Goal: Task Accomplishment & Management: Manage account settings

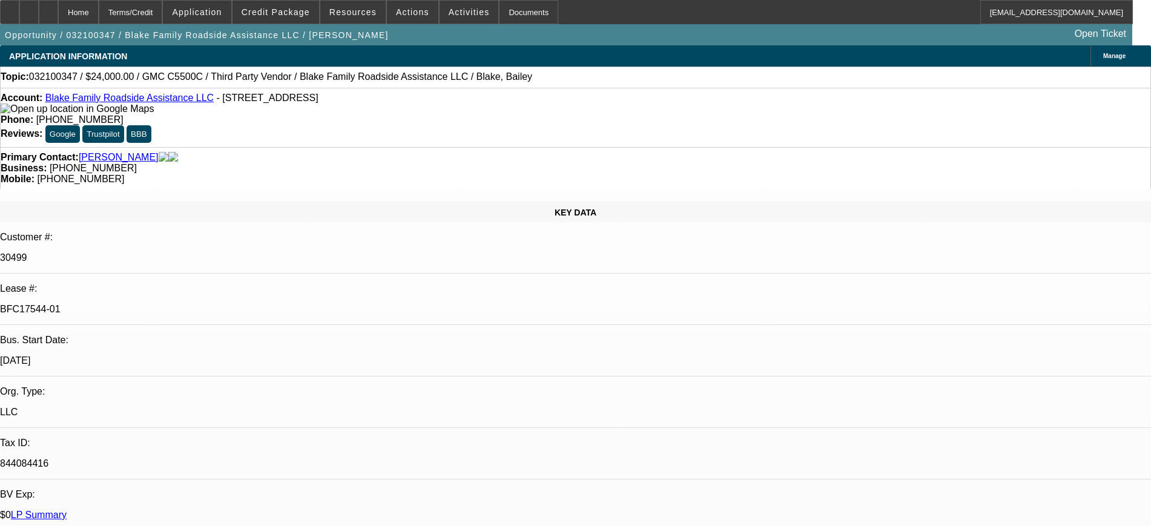
select select "0"
select select "2"
select select "0.1"
select select "4"
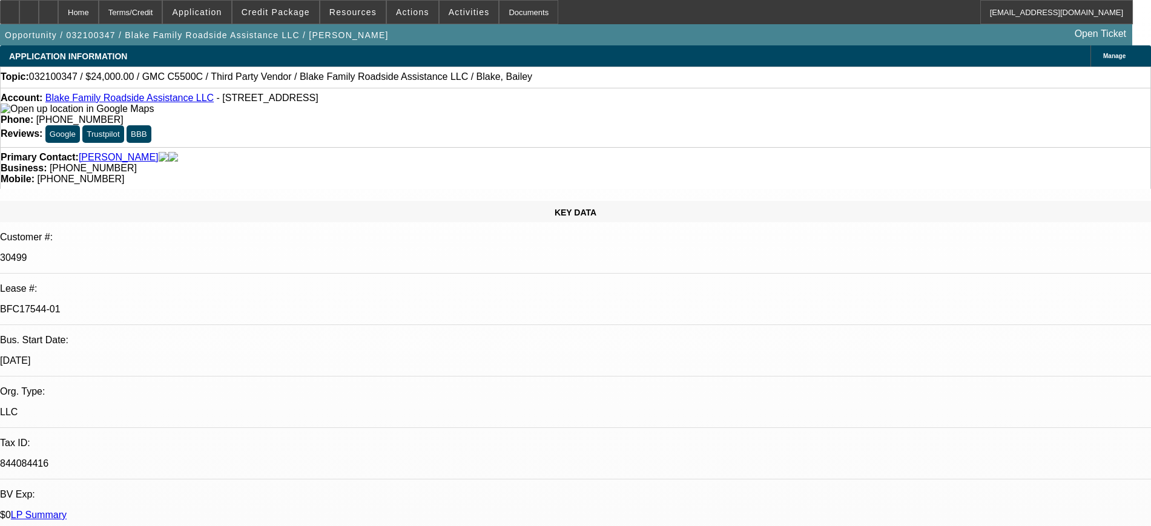
select select "0"
select select "2"
select select "0.1"
select select "4"
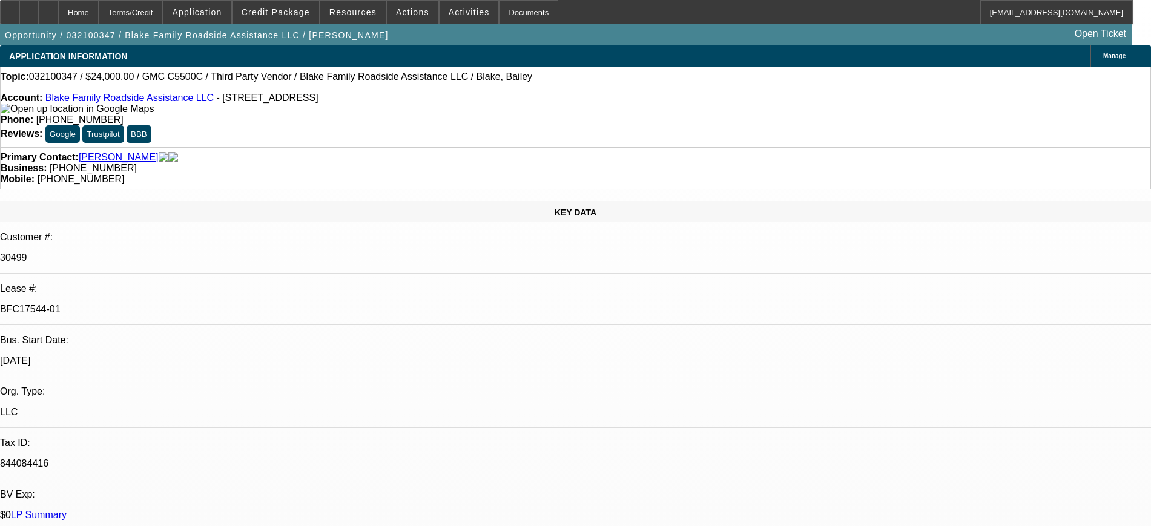
select select "0"
select select "2"
select select "0.1"
select select "4"
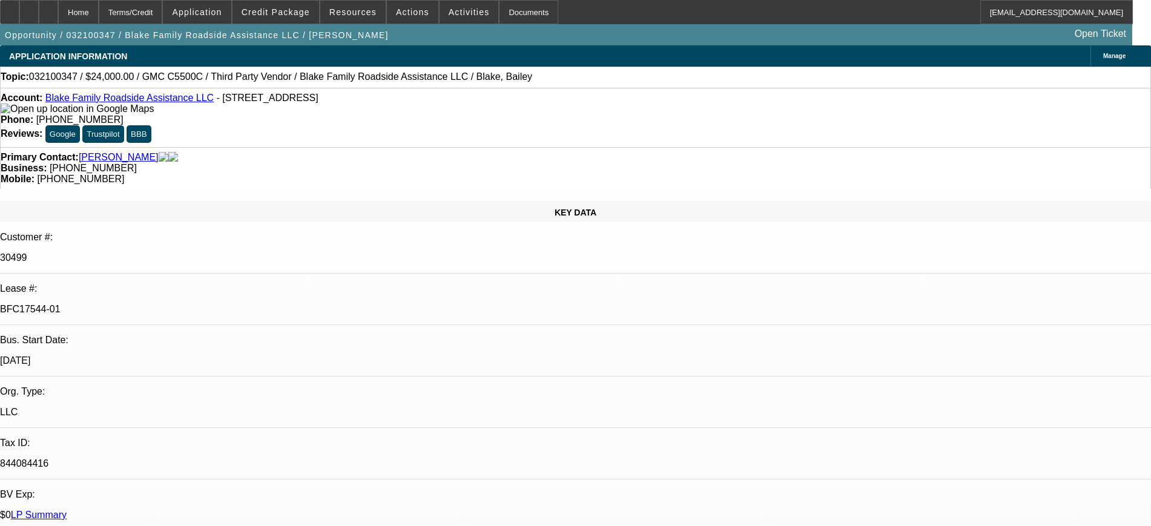
select select "0"
select select "2"
select select "0.1"
select select "4"
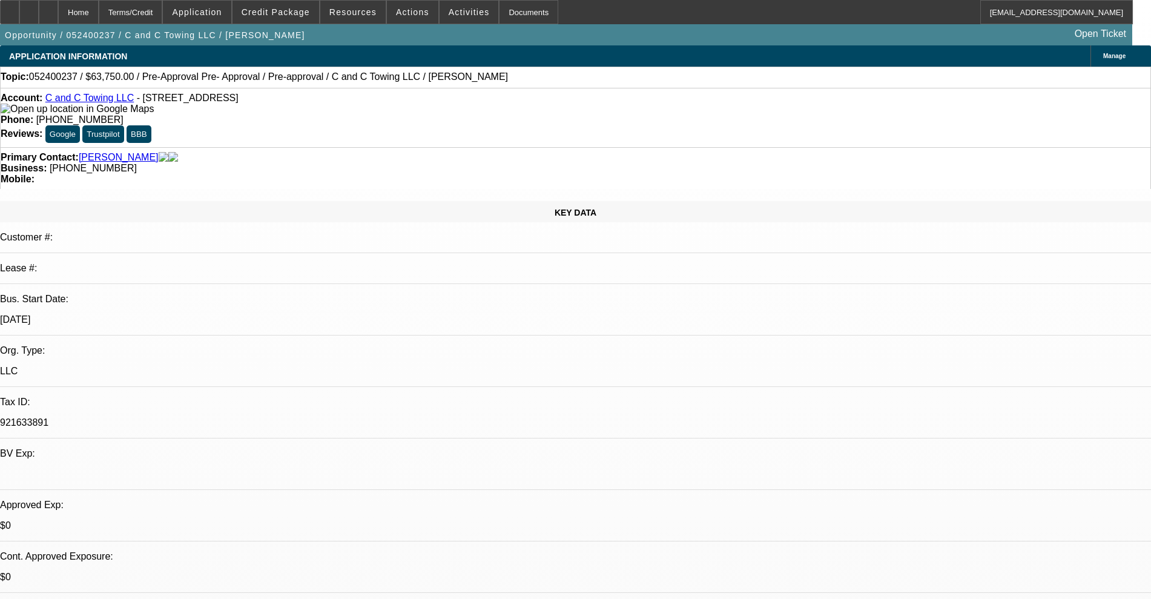
select select "0.1"
select select "2"
select select "0.1"
select select "4"
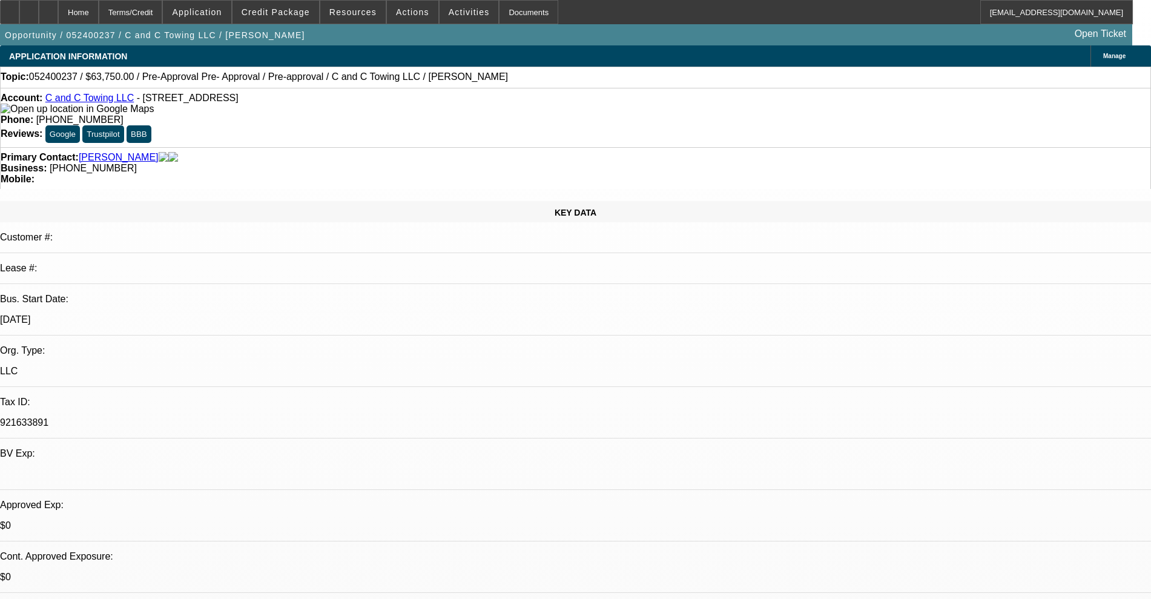
select select "0.15"
select select "2"
select select "0.1"
select select "4"
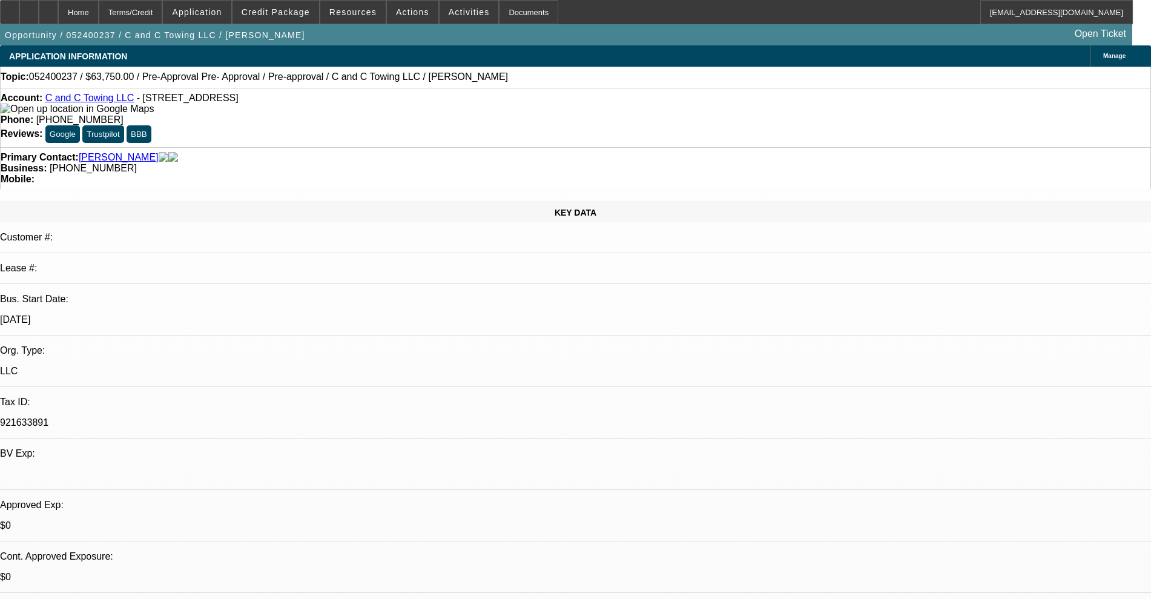
select select "0.15"
select select "2"
select select "0.1"
select select "4"
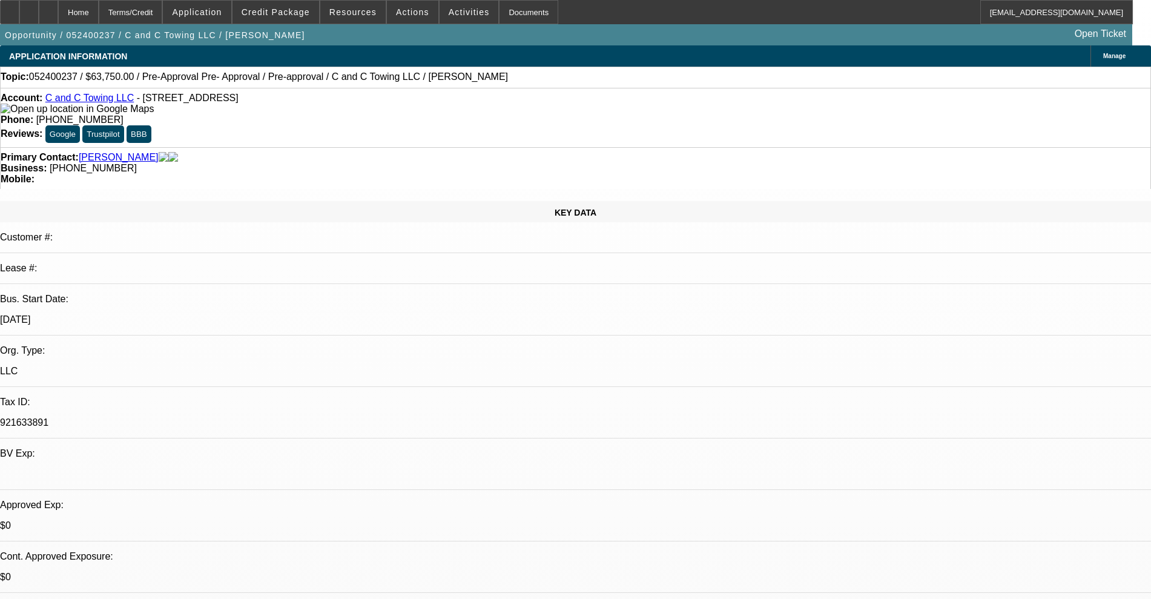
select select "0.15"
select select "2"
select select "0.1"
select select "4"
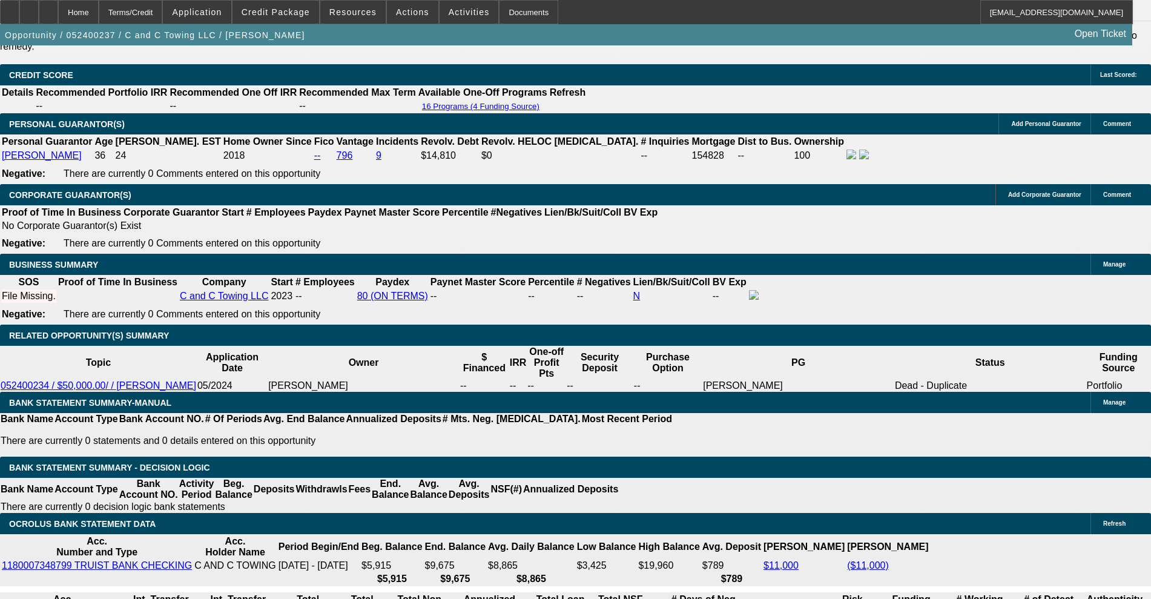
scroll to position [1740, 0]
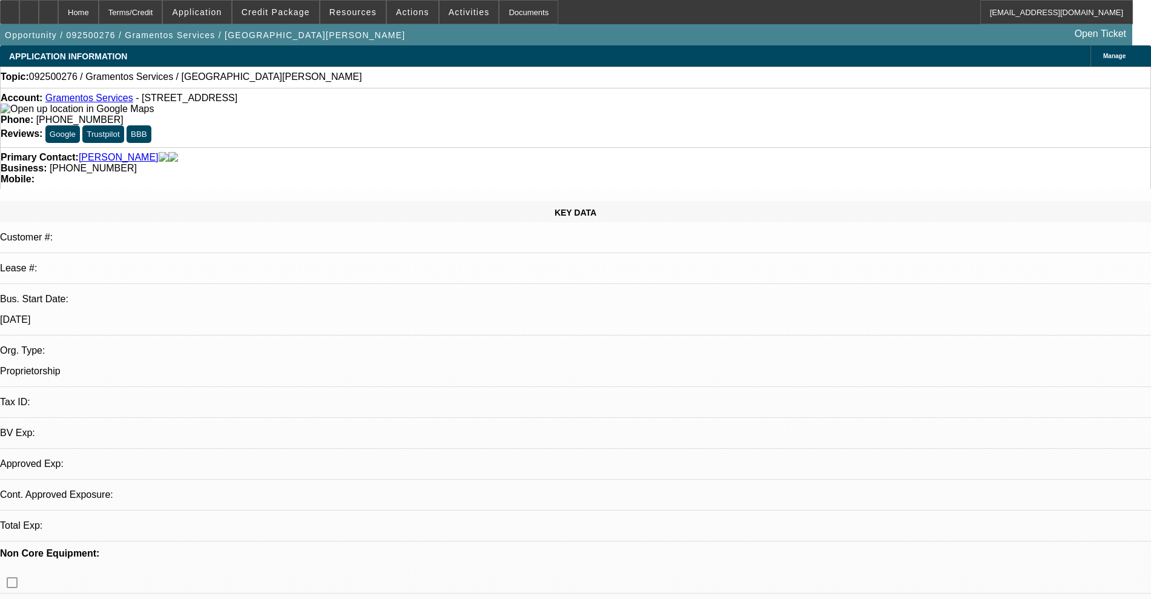
select select "0"
select select "2"
select select "0"
select select "6"
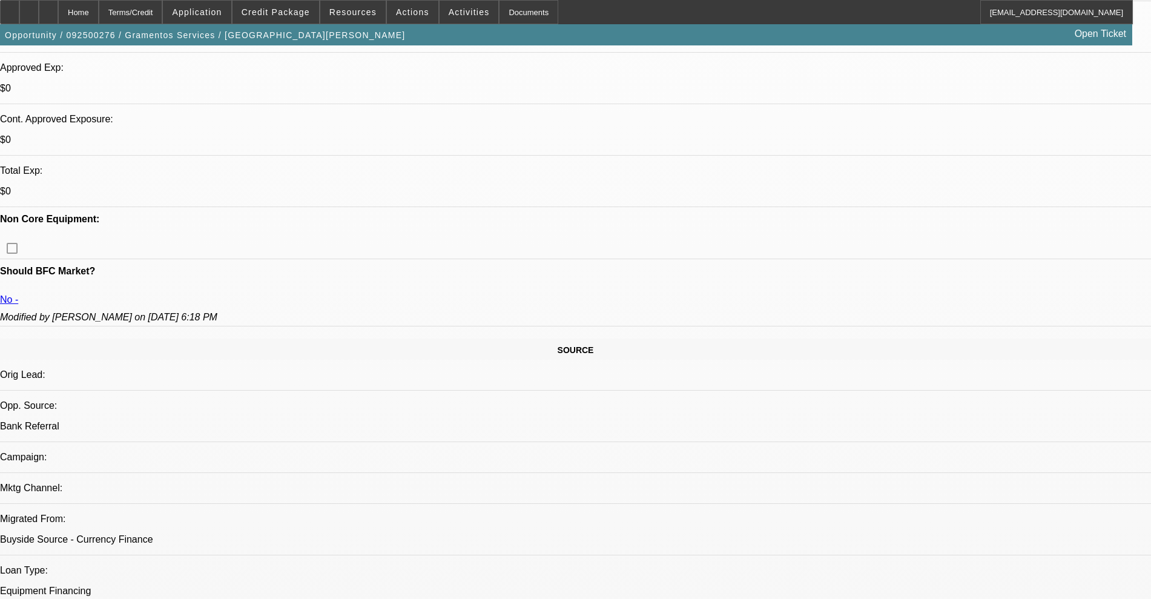
scroll to position [454, 0]
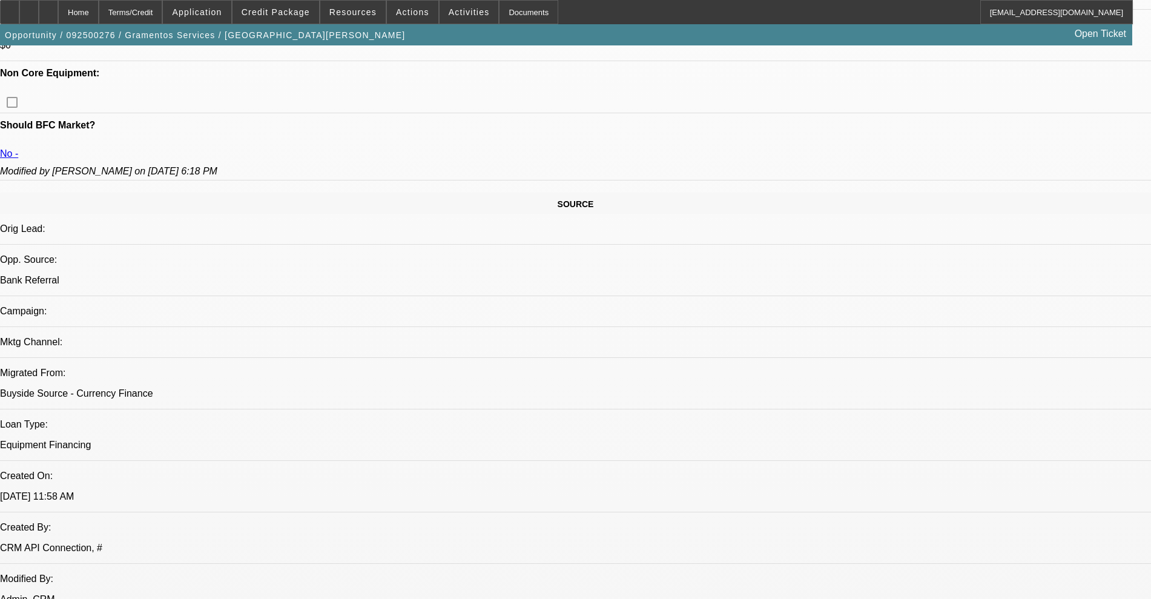
scroll to position [605, 0]
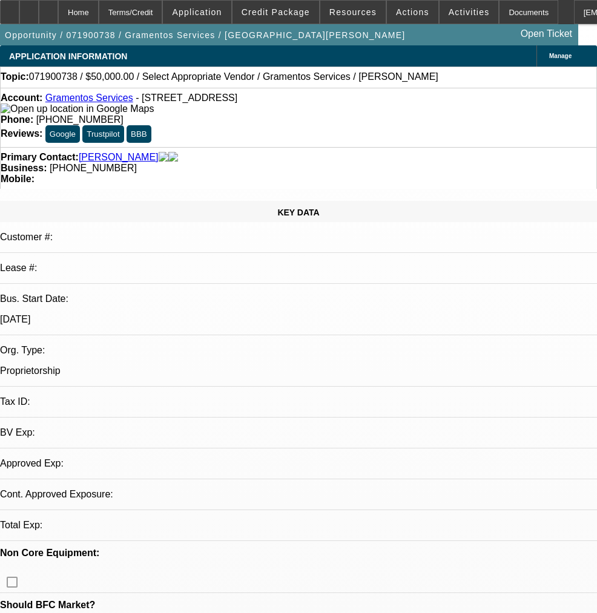
select select "0"
select select "2"
select select "0.1"
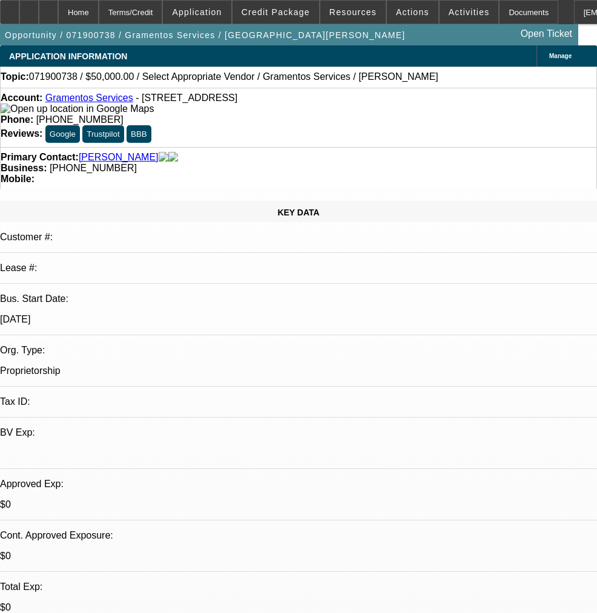
click at [108, 98] on link "Gramentos Services" at bounding box center [89, 98] width 88 height 10
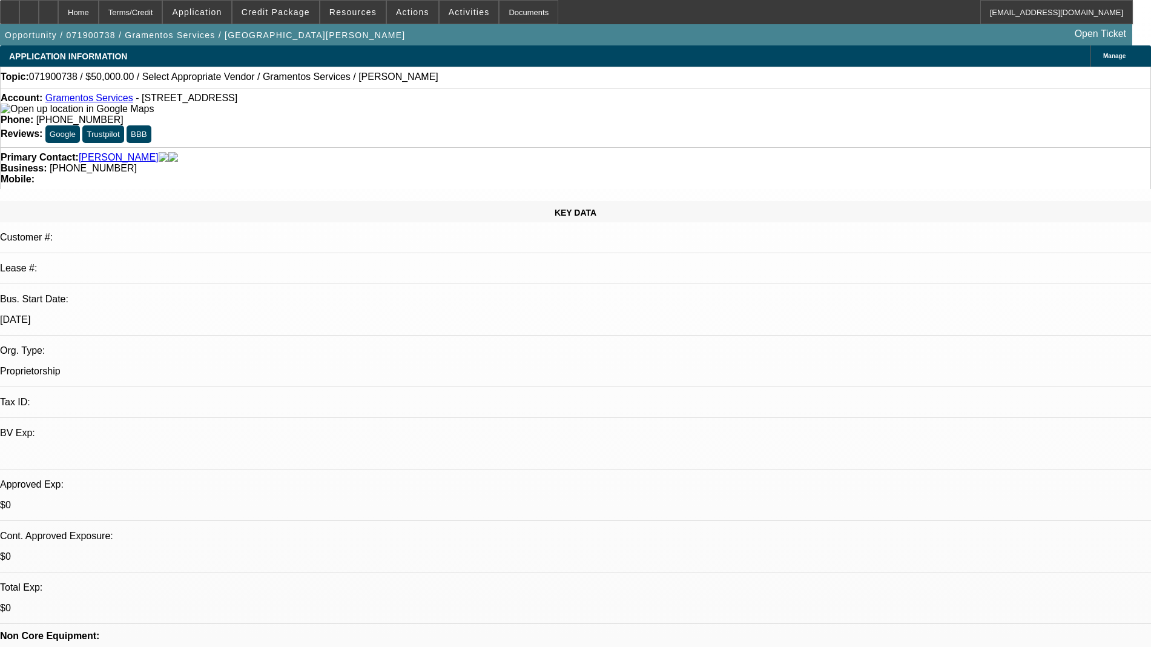
select select "0"
select select "2"
select select "0.1"
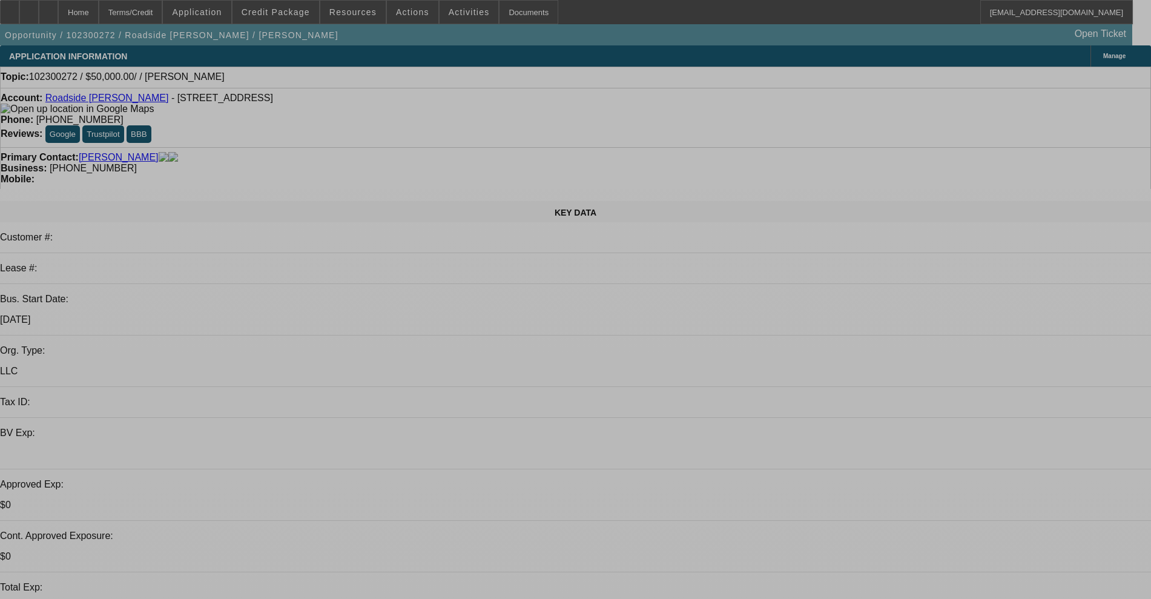
select select "0"
select select "2"
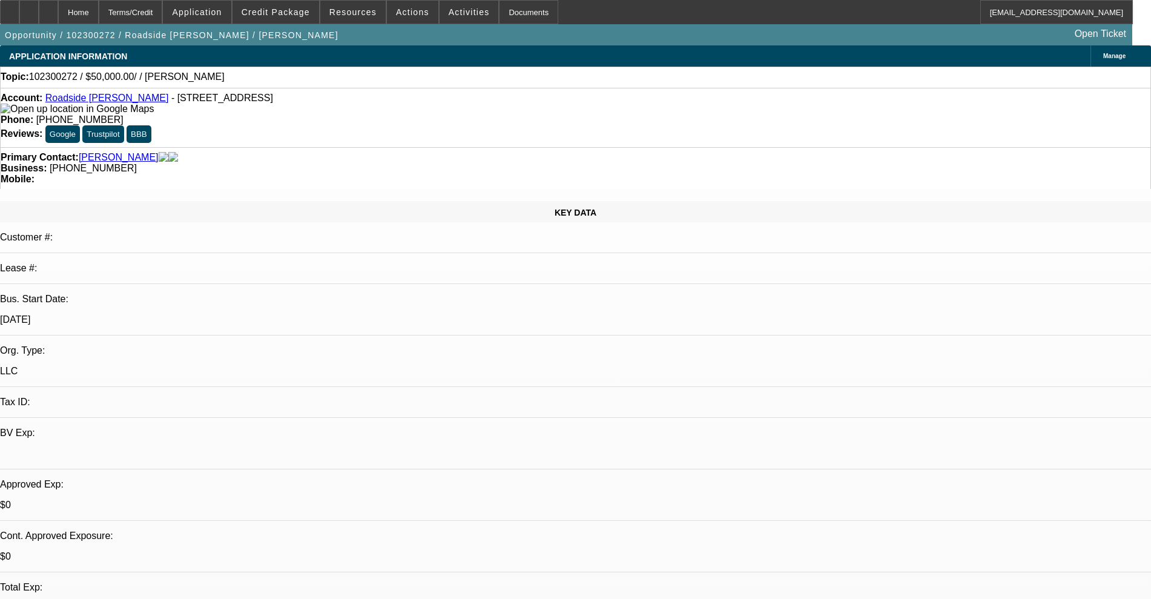
select select "2"
select select "0.1"
select select "4"
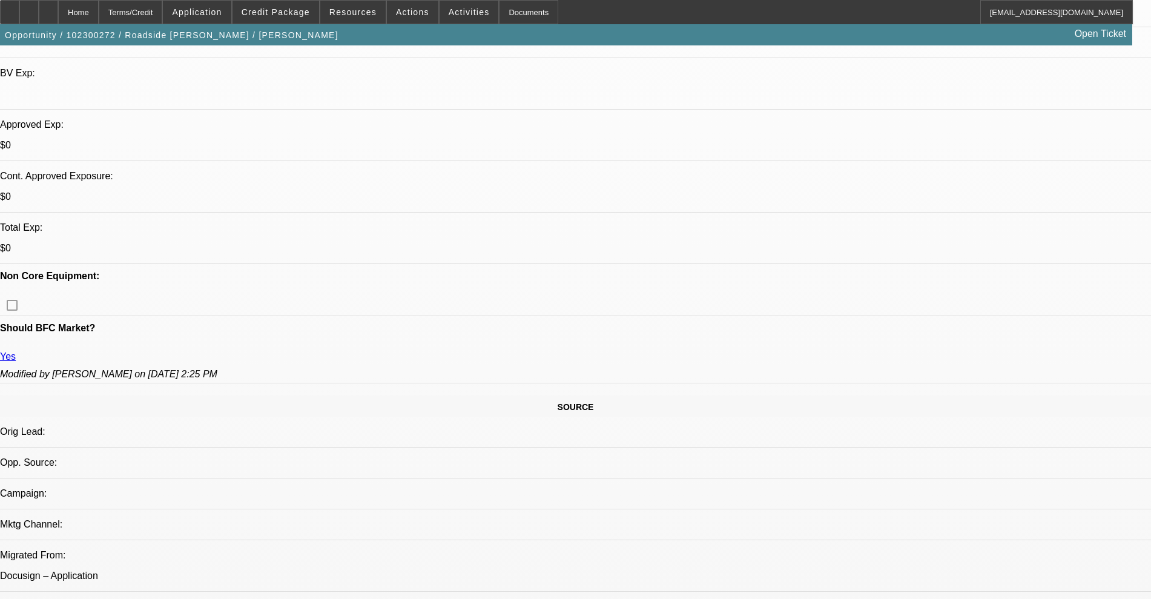
scroll to position [454, 0]
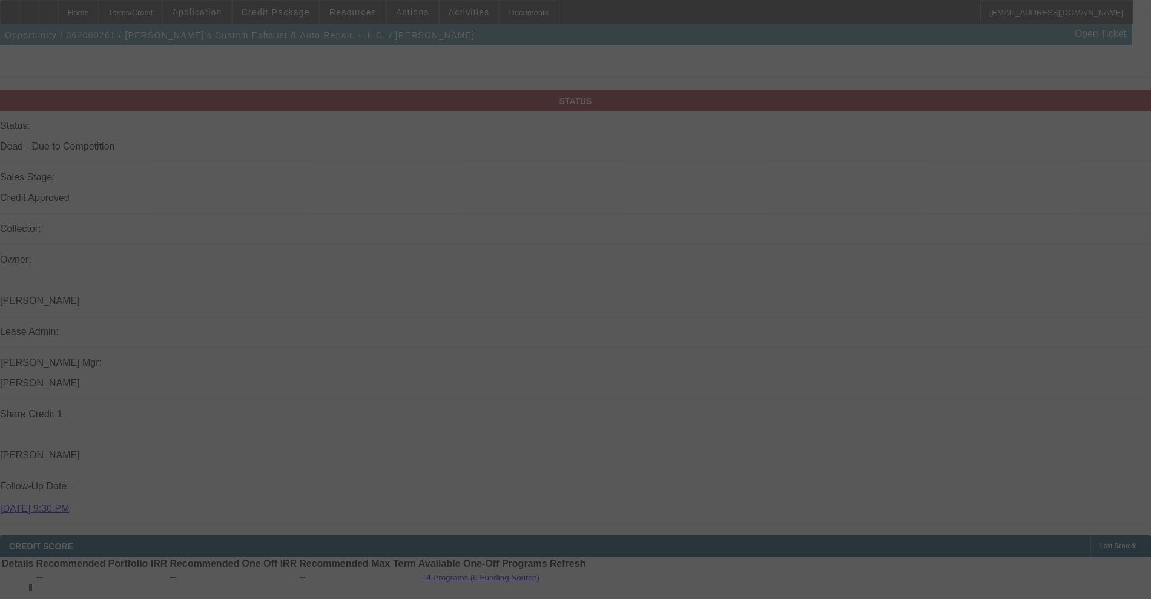
scroll to position [1323, 0]
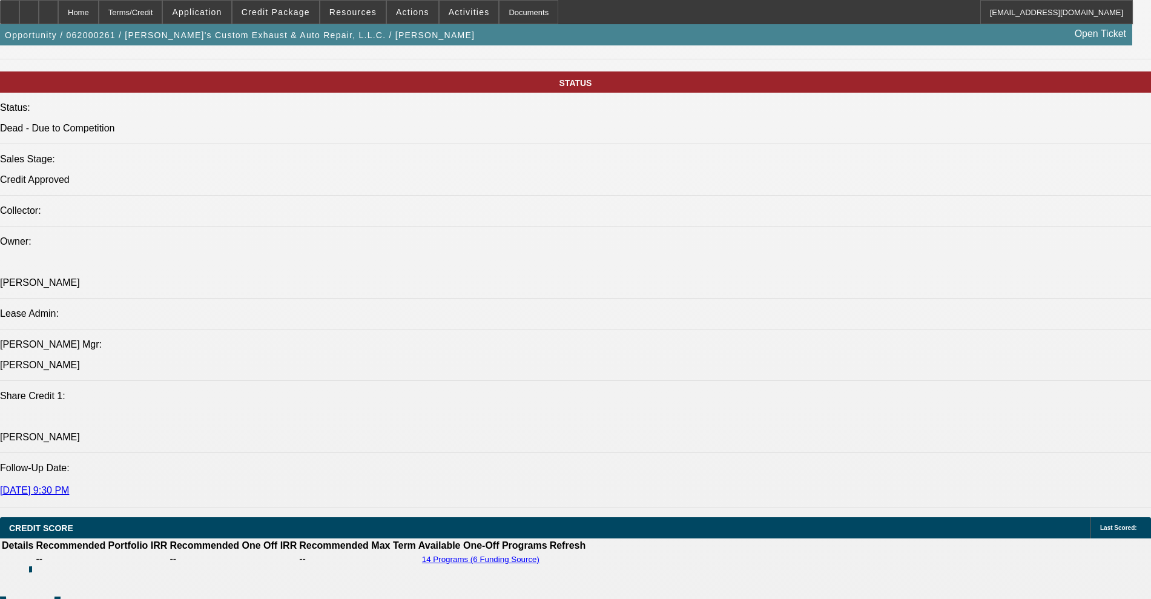
select select "0"
select select "0.1"
select select "4"
select select "0"
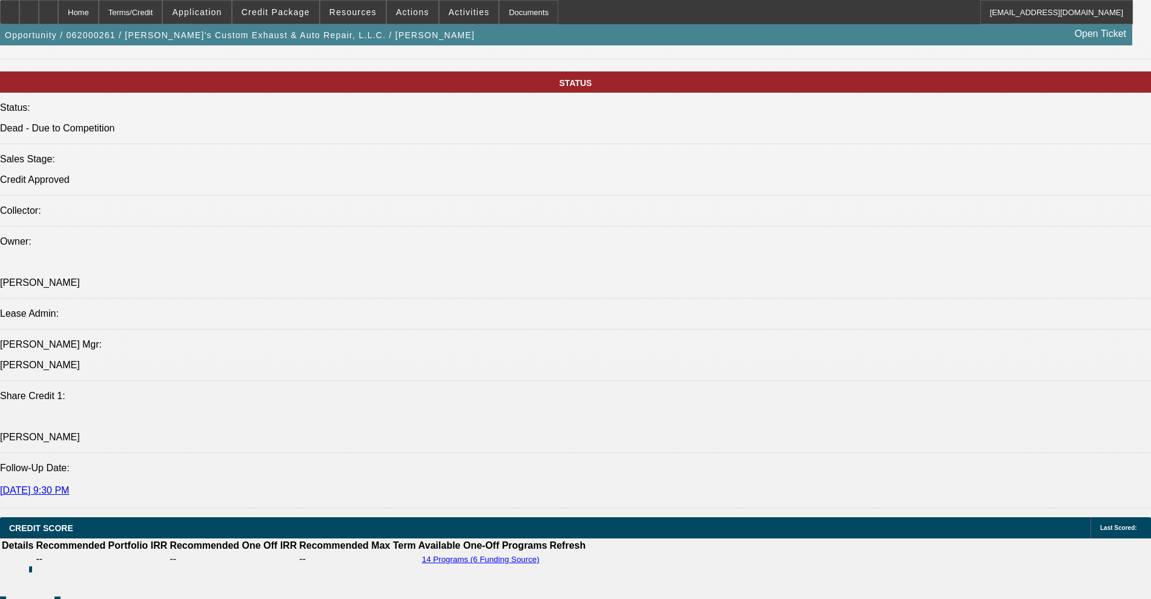
select select "0"
select select "6"
select select "0"
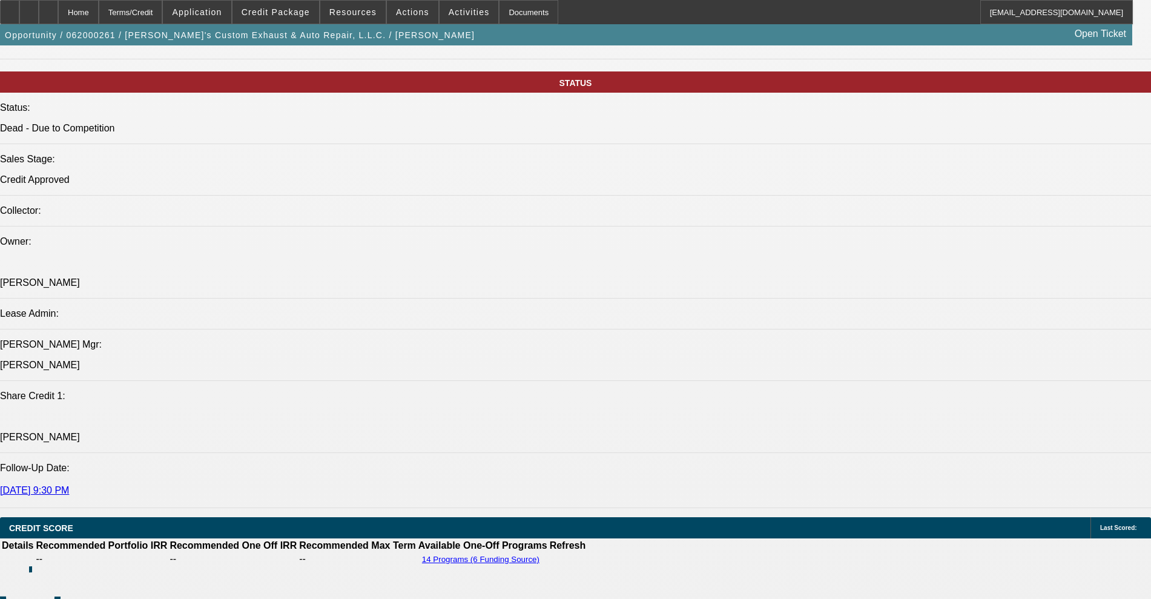
select select "0"
select select "6"
select select "0"
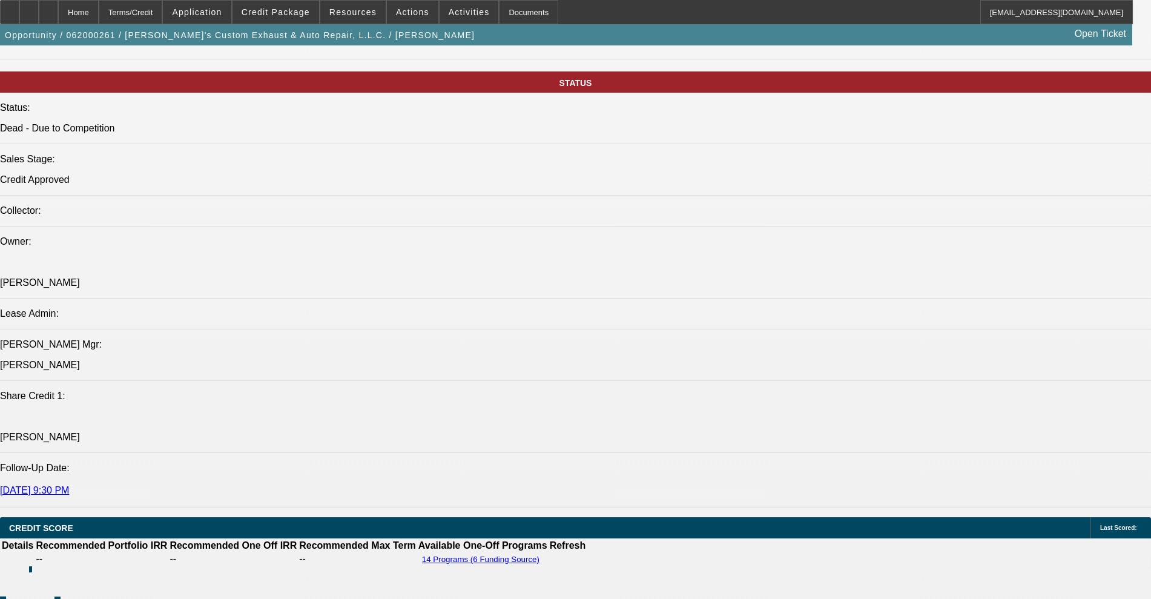
select select "6"
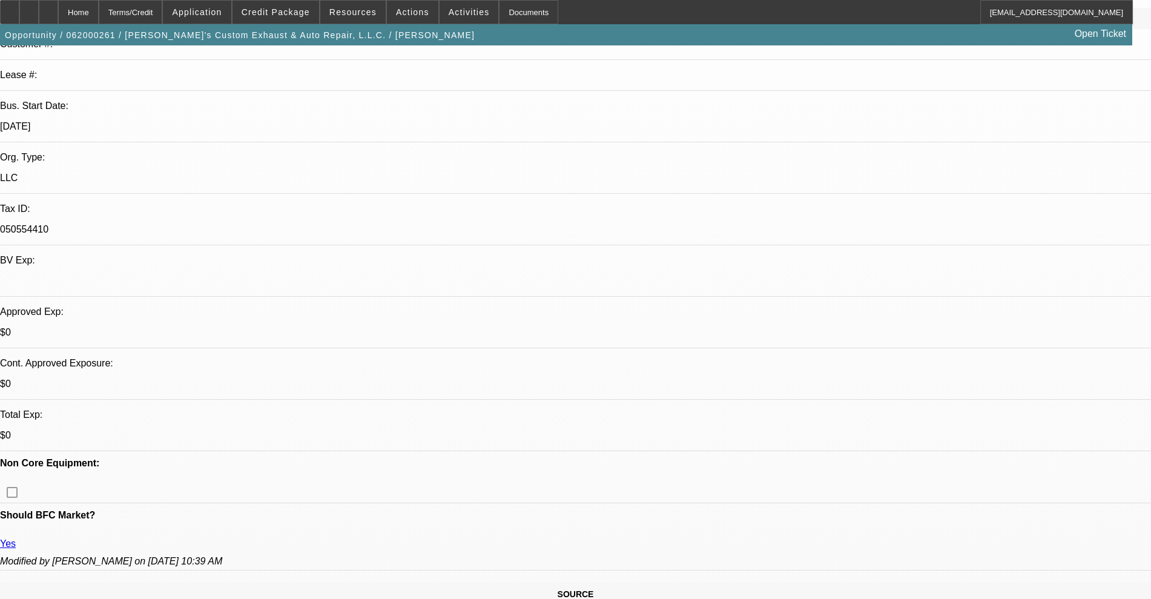
scroll to position [0, 0]
